Goal: Task Accomplishment & Management: Complete application form

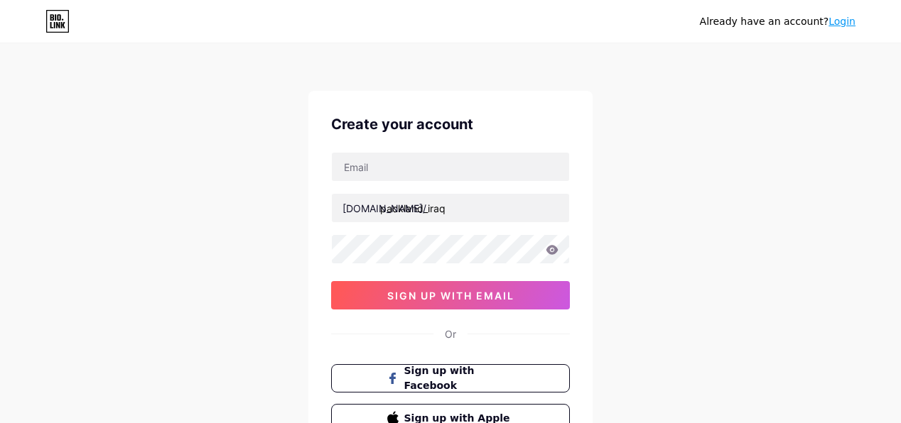
click at [231, 212] on div "Already have an account? Login Create your account [DOMAIN_NAME]/ packland_iraq…" at bounding box center [450, 271] width 901 height 543
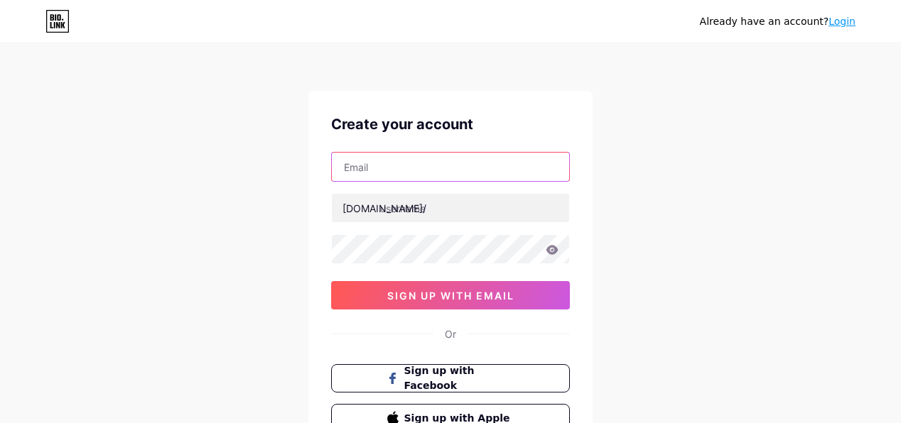
click at [395, 170] on input "text" at bounding box center [450, 167] width 237 height 28
type input "[EMAIL_ADDRESS][DOMAIN_NAME]"
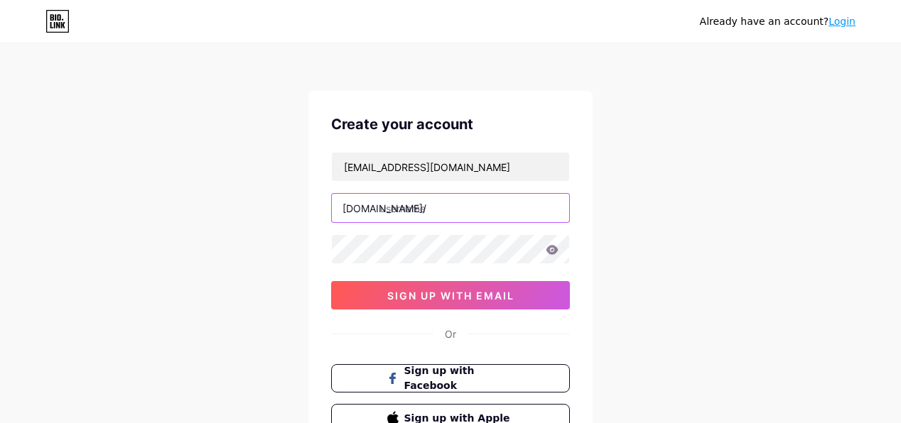
click at [409, 207] on input "text" at bounding box center [450, 208] width 237 height 28
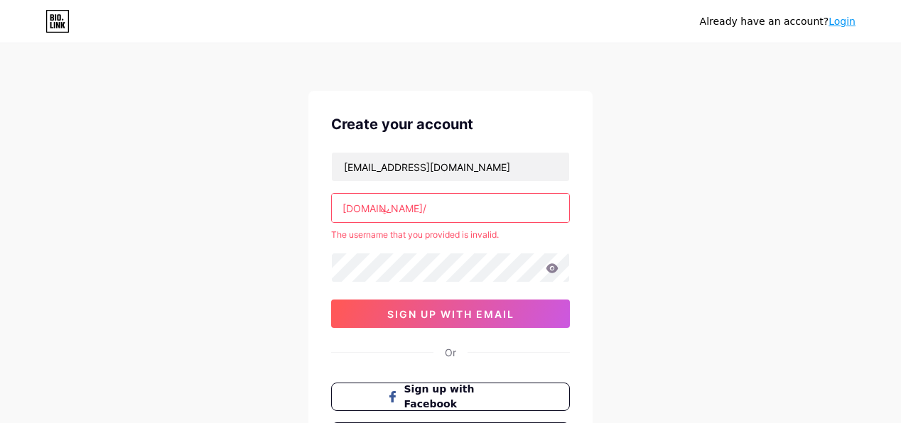
type input "ا"
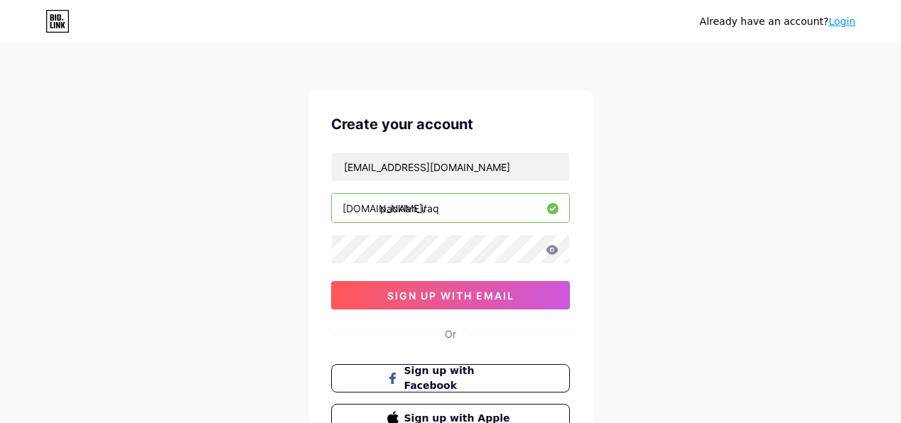
type input "packlan_iraq"
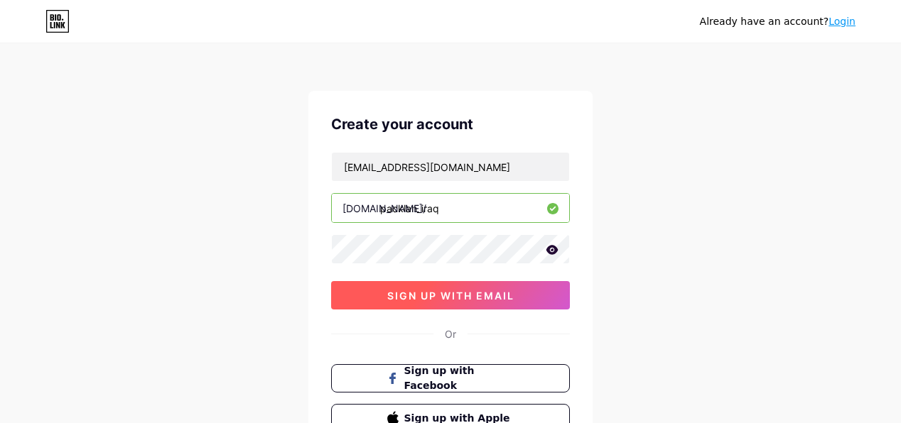
click at [343, 290] on button "sign up with email" at bounding box center [450, 295] width 239 height 28
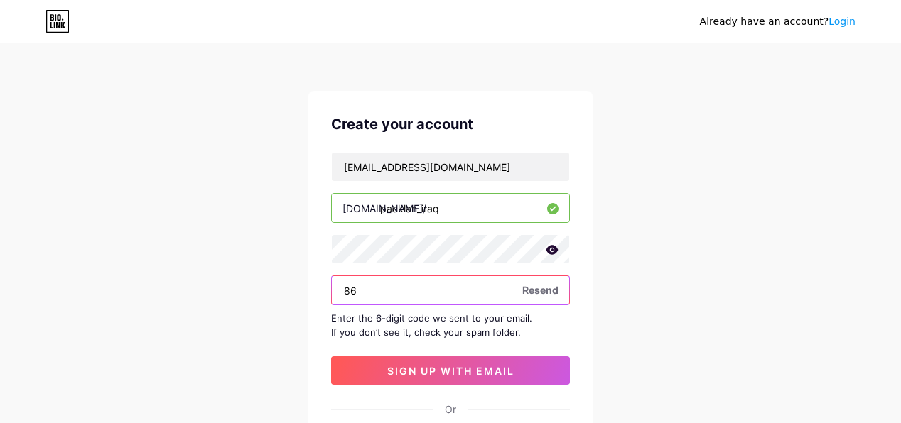
type input "8"
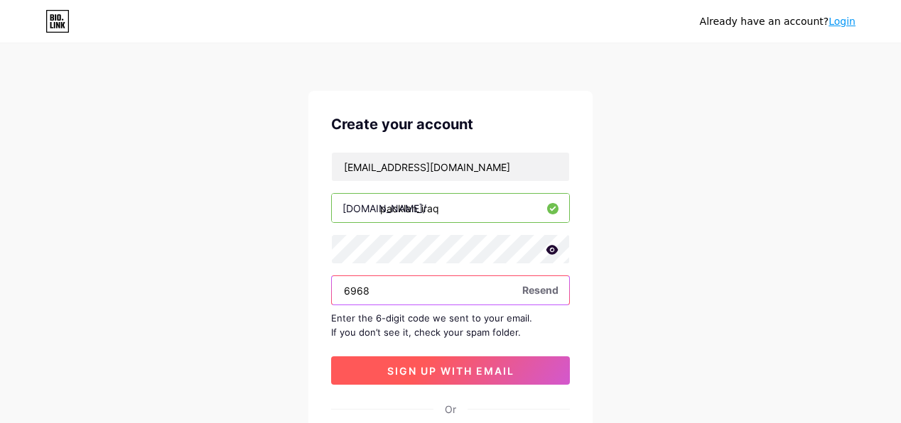
type input "6968"
click at [533, 369] on button "sign up with email" at bounding box center [450, 371] width 239 height 28
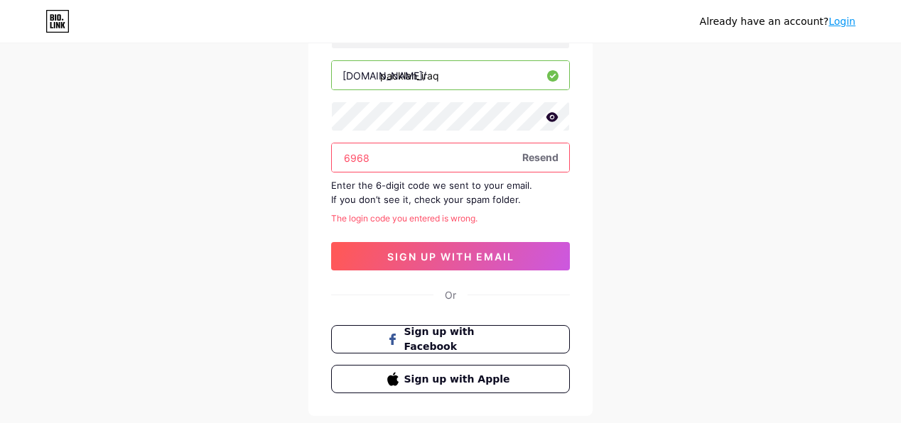
scroll to position [142, 0]
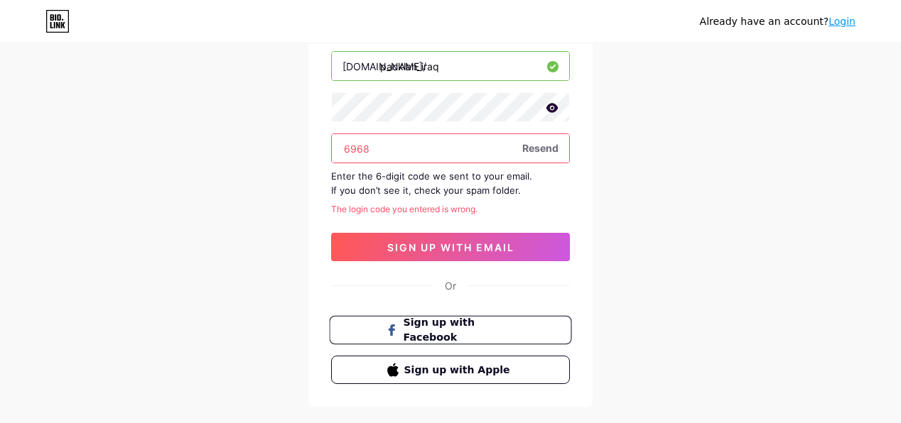
click at [499, 330] on span "Sign up with Facebook" at bounding box center [460, 330] width 112 height 31
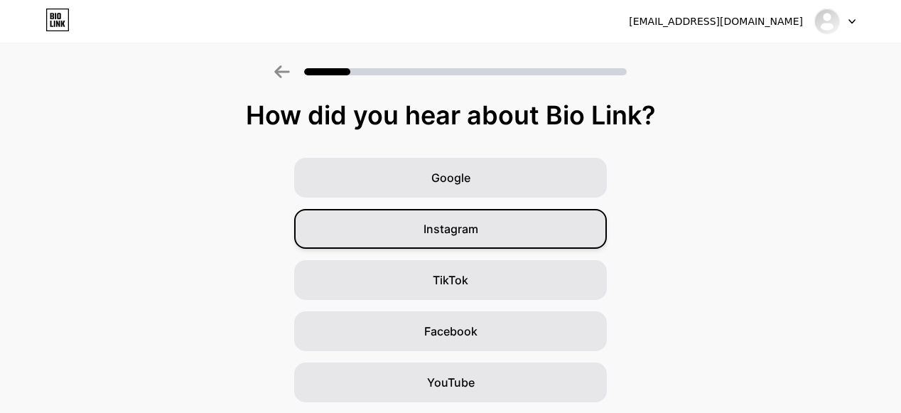
click at [425, 236] on div "Instagram" at bounding box center [450, 229] width 313 height 40
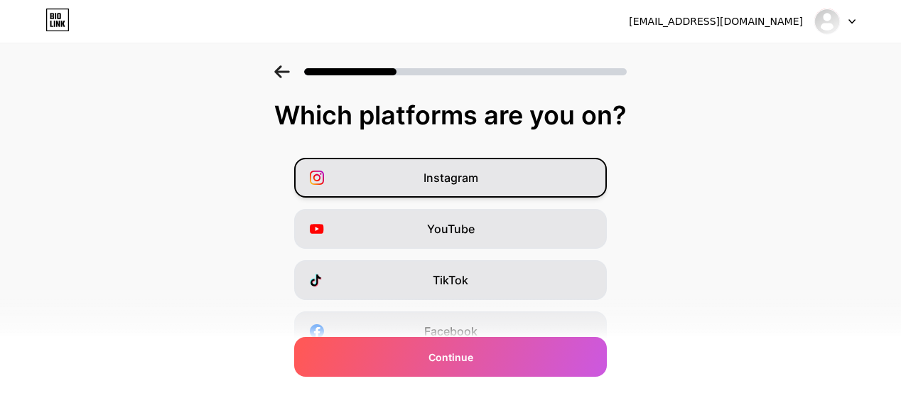
click at [399, 185] on div "Instagram" at bounding box center [450, 178] width 313 height 40
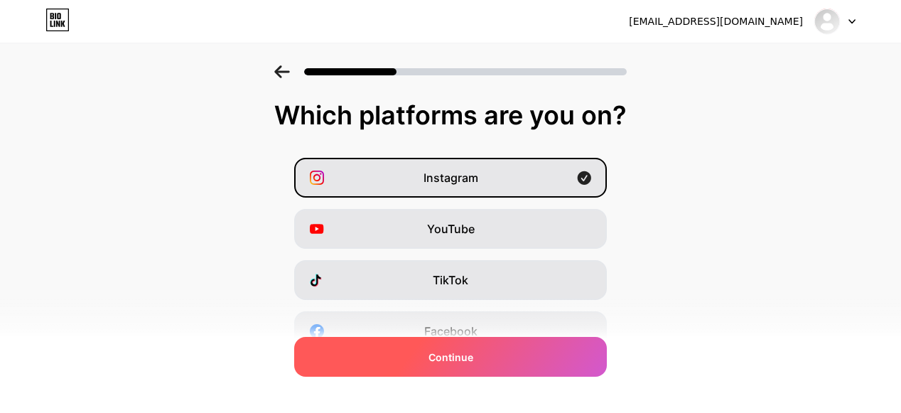
click at [440, 352] on span "Continue" at bounding box center [450, 357] width 45 height 15
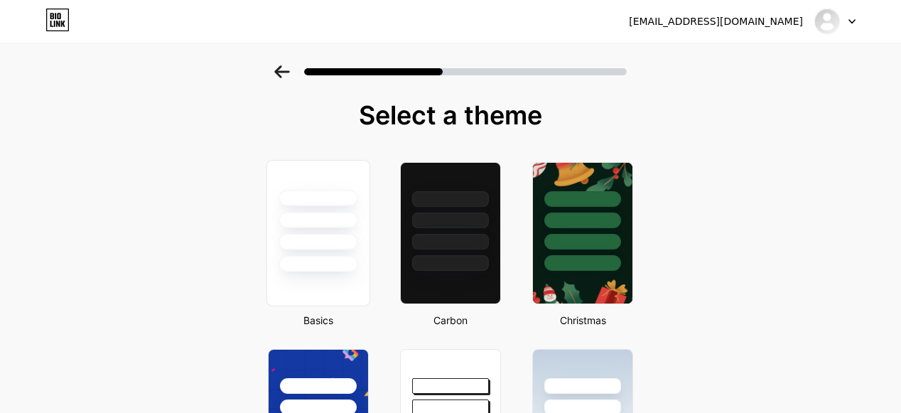
click at [297, 210] on div at bounding box center [318, 217] width 102 height 112
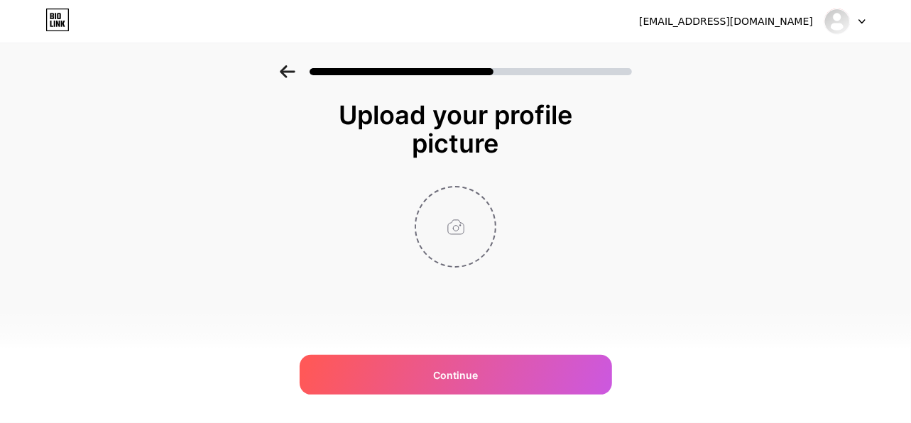
click at [455, 222] on input "file" at bounding box center [455, 227] width 79 height 79
type input "C:\fakepath\jj.png"
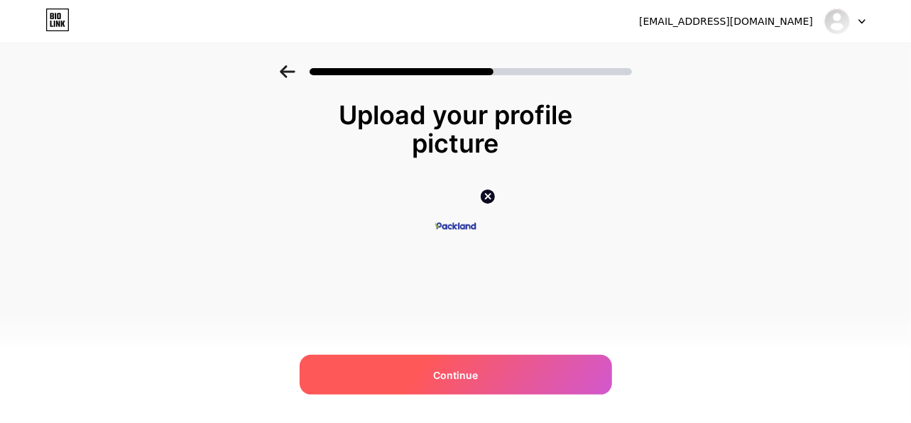
click at [461, 365] on div "Continue" at bounding box center [456, 375] width 313 height 40
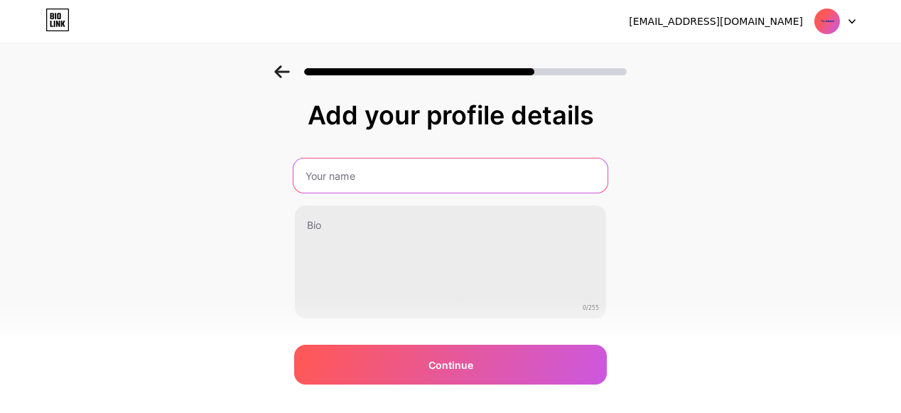
click at [402, 179] on input "text" at bounding box center [450, 175] width 314 height 34
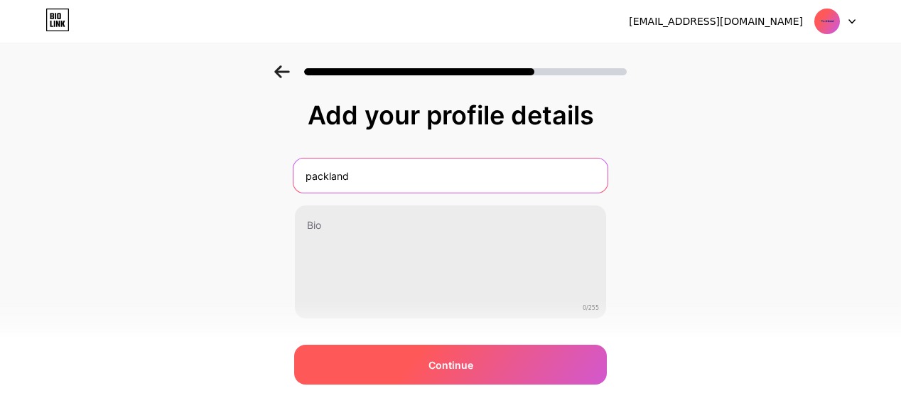
type input "packland"
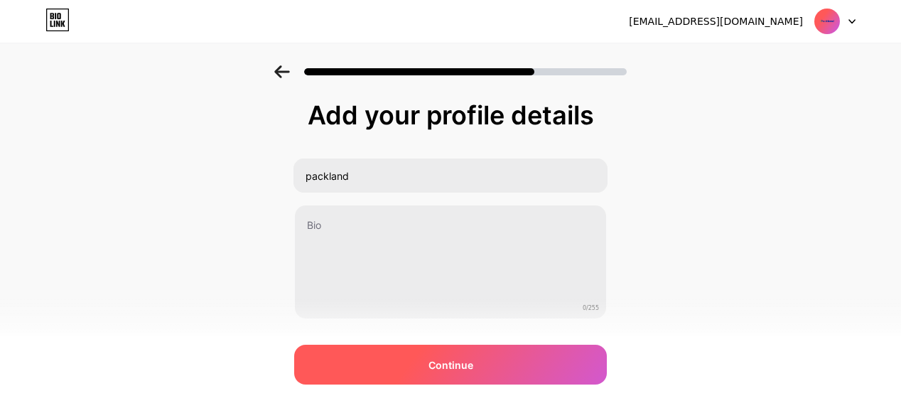
click at [449, 367] on span "Continue" at bounding box center [450, 364] width 45 height 15
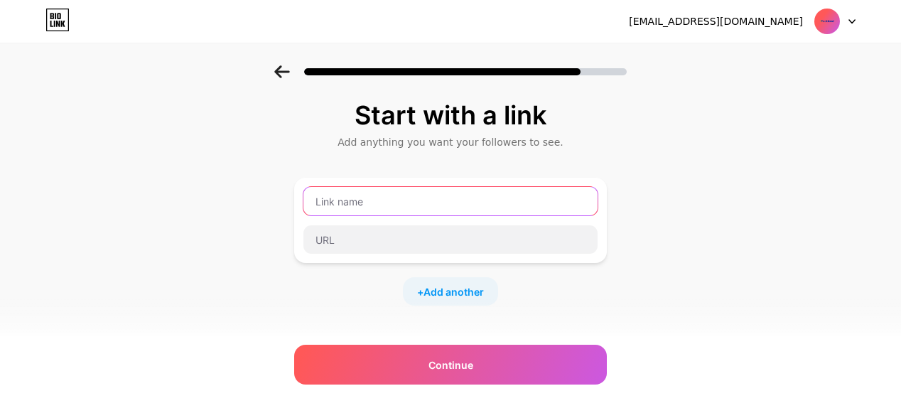
click at [382, 200] on input "text" at bounding box center [450, 201] width 294 height 28
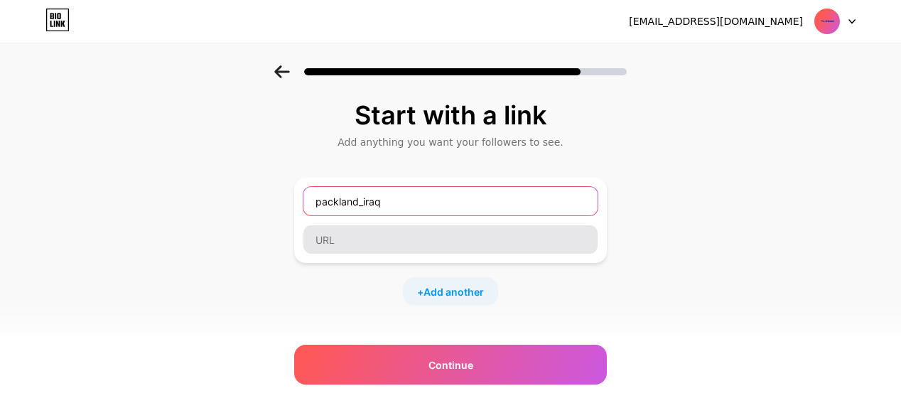
type input "packland_iraq"
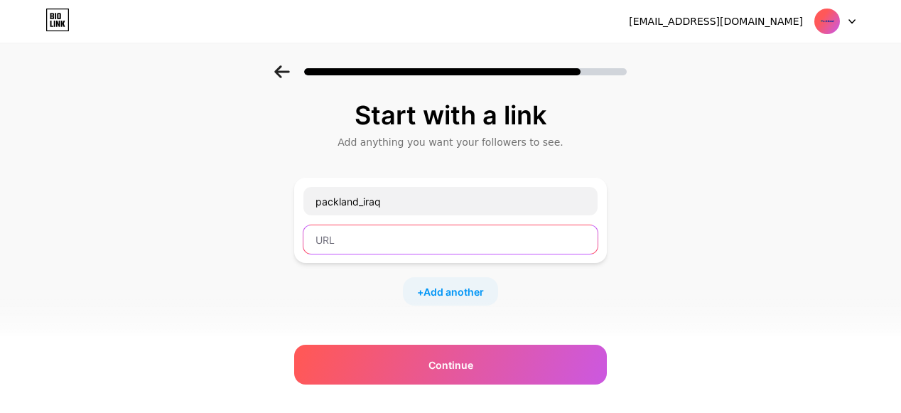
click at [361, 237] on input "text" at bounding box center [450, 239] width 294 height 28
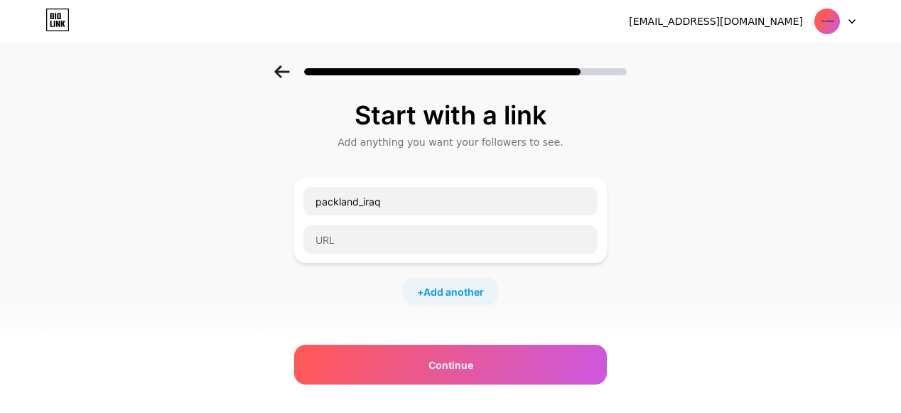
click at [644, 275] on div "Start with a link Add anything you want your followers to see. packland_iraq + …" at bounding box center [450, 314] width 901 height 499
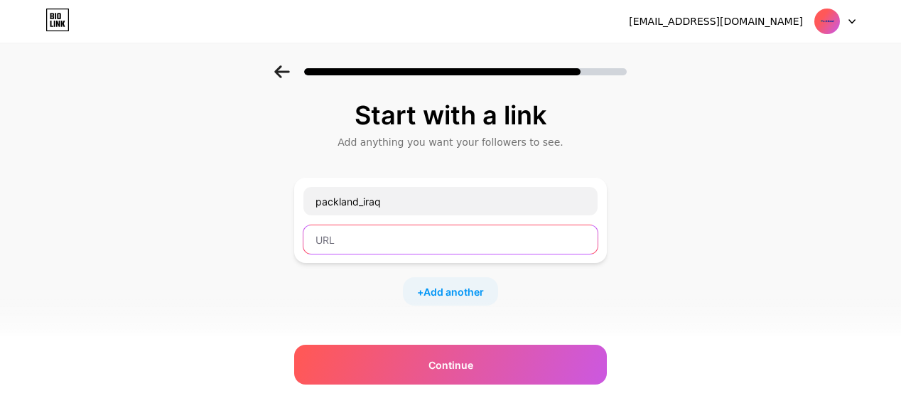
click at [375, 241] on input "text" at bounding box center [450, 239] width 294 height 28
paste input "https://www.instagram.com/packland_iraq?igsh=MTBlMDJoc2w3ZTE0Mw%3D%3D&utm_sourc…"
type input "https://www.instagram.com/packland_iraq?igsh=MTBlMDJoc2w3ZTE0Mw%3D%3D&utm_sourc…"
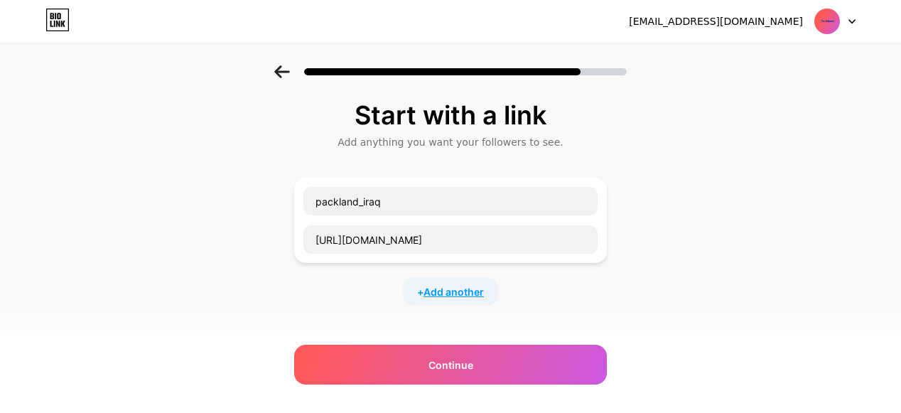
scroll to position [0, 0]
click at [455, 284] on span "Add another" at bounding box center [453, 291] width 60 height 15
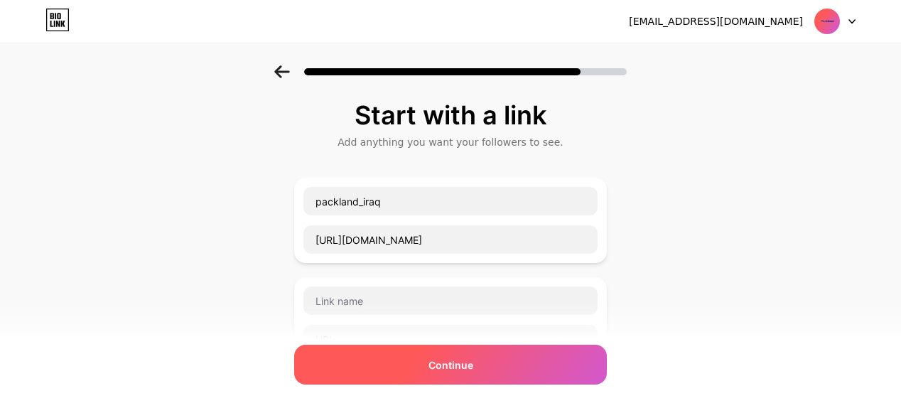
click at [420, 372] on div "Continue" at bounding box center [450, 365] width 313 height 40
click at [409, 357] on div "Continue" at bounding box center [450, 365] width 313 height 40
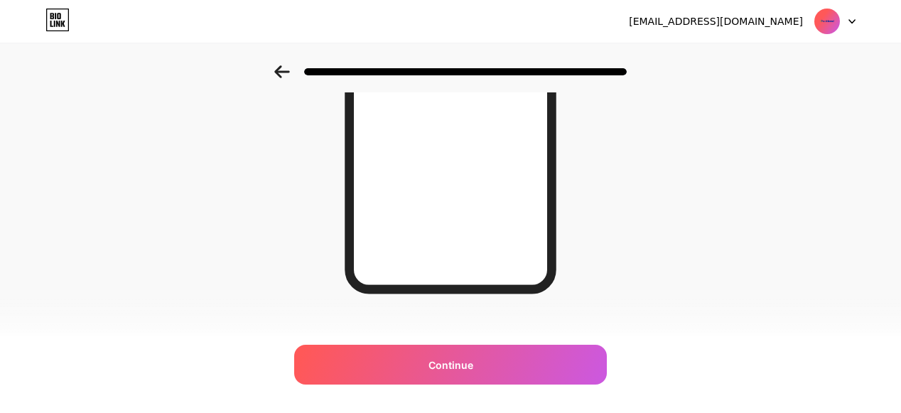
scroll to position [301, 0]
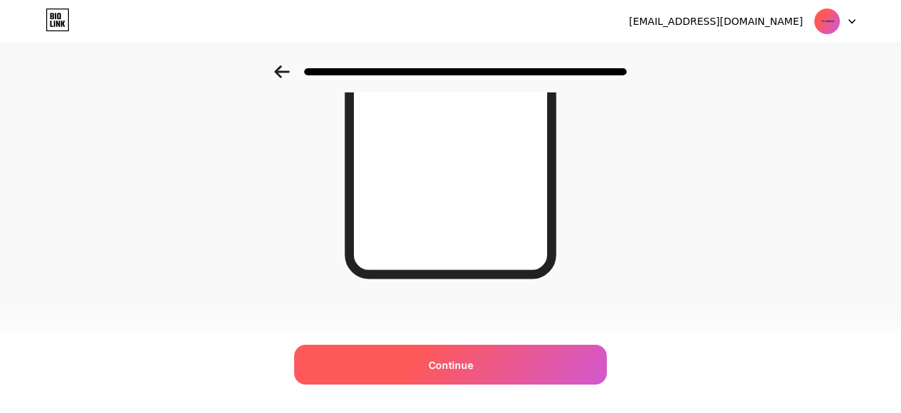
click at [450, 366] on span "Continue" at bounding box center [450, 364] width 45 height 15
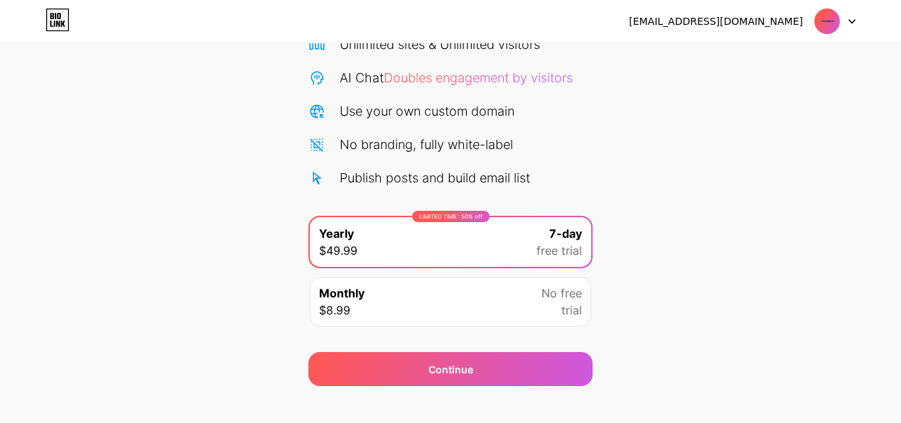
scroll to position [148, 0]
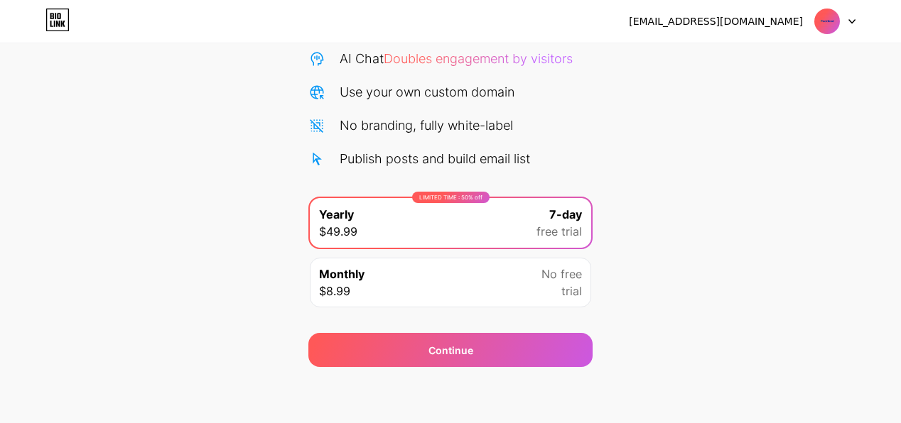
click at [553, 84] on div "Use your own custom domain" at bounding box center [450, 91] width 284 height 19
click at [449, 367] on div "shanyaali733@gmail.com Logout Link Copied Start your 7 day free trial Cancel an…" at bounding box center [450, 138] width 901 height 572
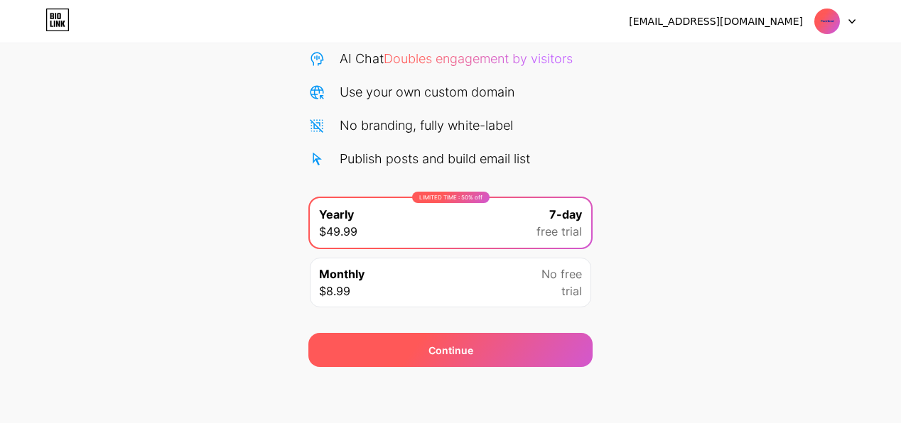
click at [445, 346] on span "Continue" at bounding box center [450, 350] width 45 height 15
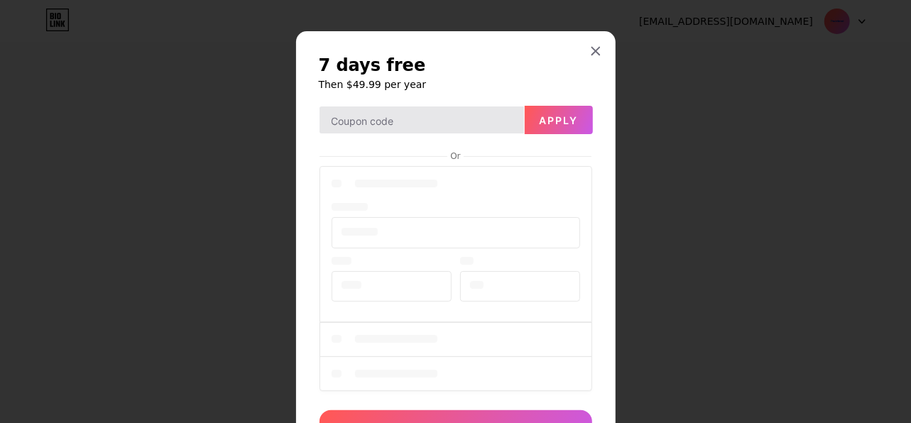
click at [402, 195] on div at bounding box center [456, 279] width 273 height 233
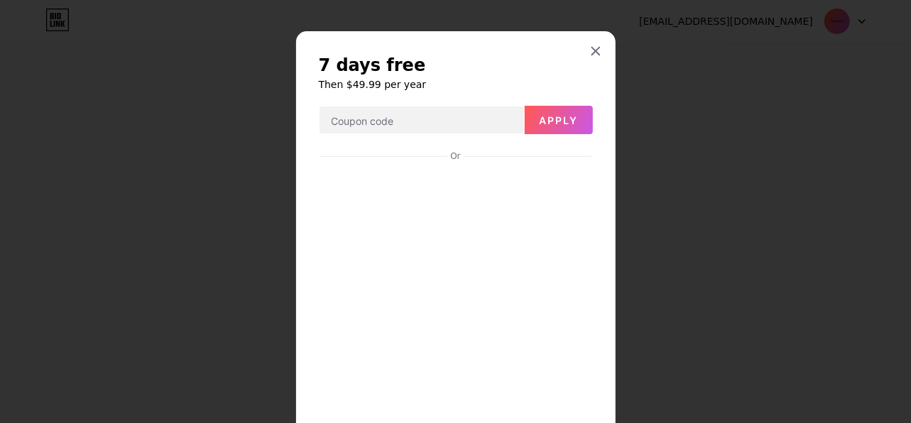
click at [588, 43] on div at bounding box center [596, 51] width 26 height 26
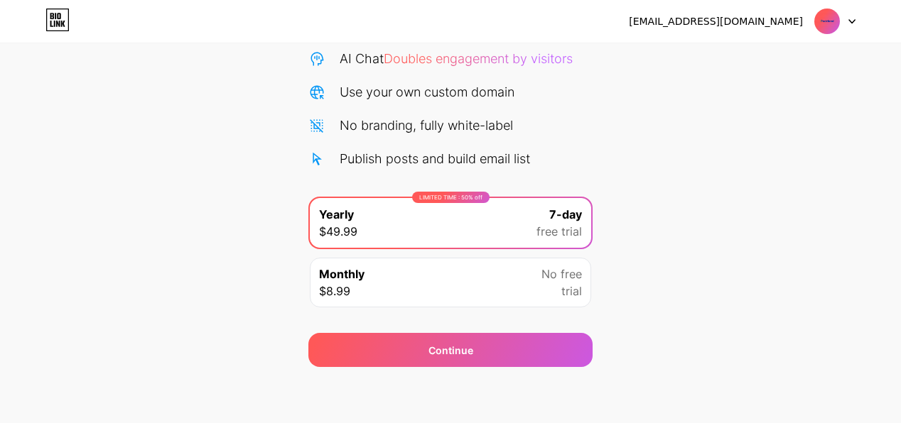
click at [297, 130] on div "Start your 7 day free trial Cancel anytime. We will send you an email 2 days be…" at bounding box center [450, 143] width 901 height 450
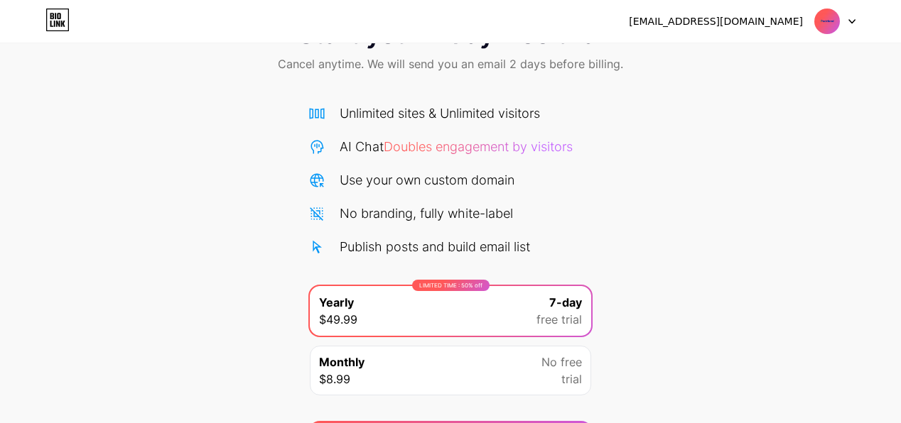
scroll to position [0, 0]
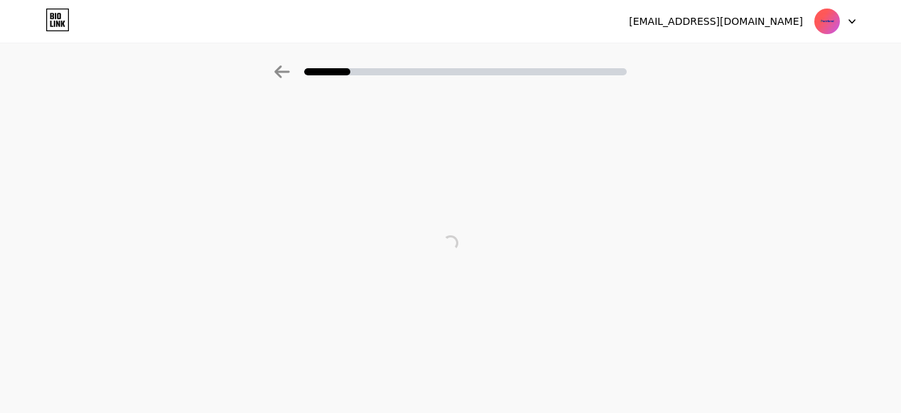
click at [845, 18] on div at bounding box center [834, 22] width 41 height 26
click at [851, 21] on icon at bounding box center [851, 21] width 7 height 5
click at [840, 18] on img at bounding box center [826, 21] width 27 height 27
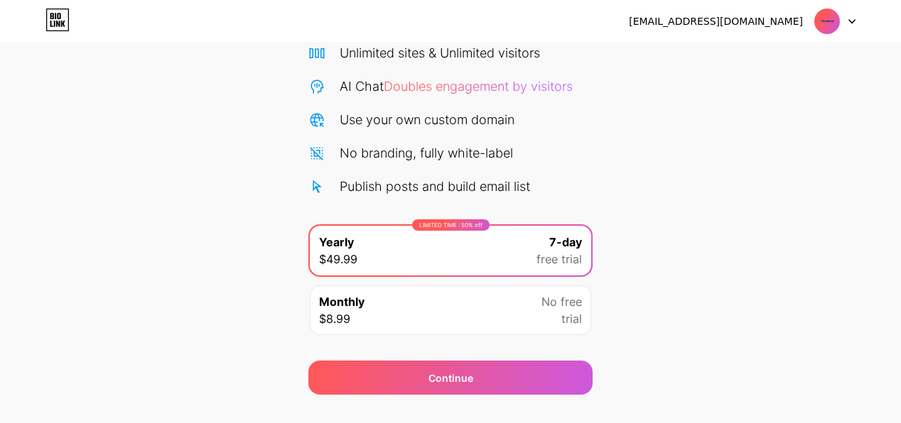
scroll to position [148, 0]
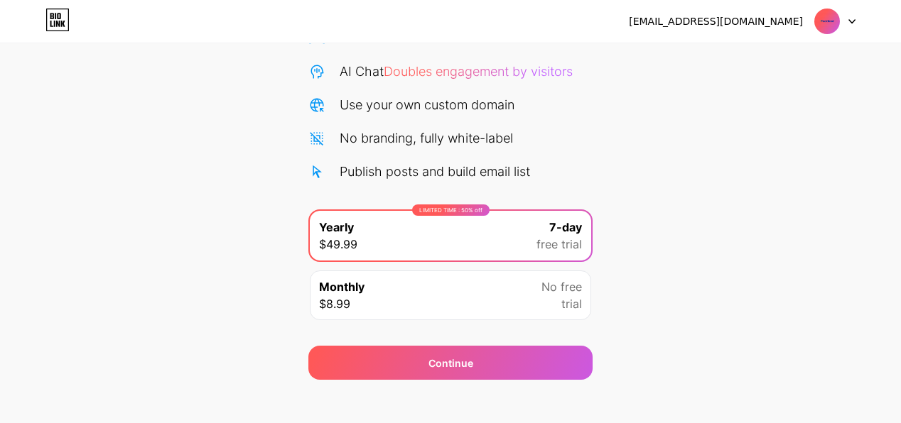
scroll to position [148, 0]
